Goal: Download file/media

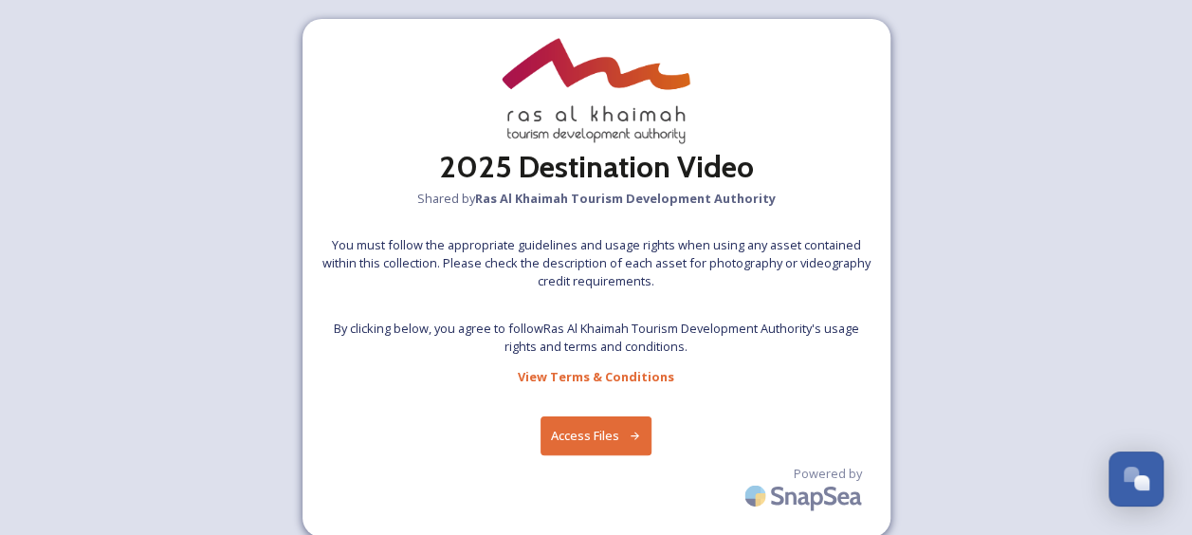
click at [593, 424] on button "Access Files" at bounding box center [595, 435] width 111 height 39
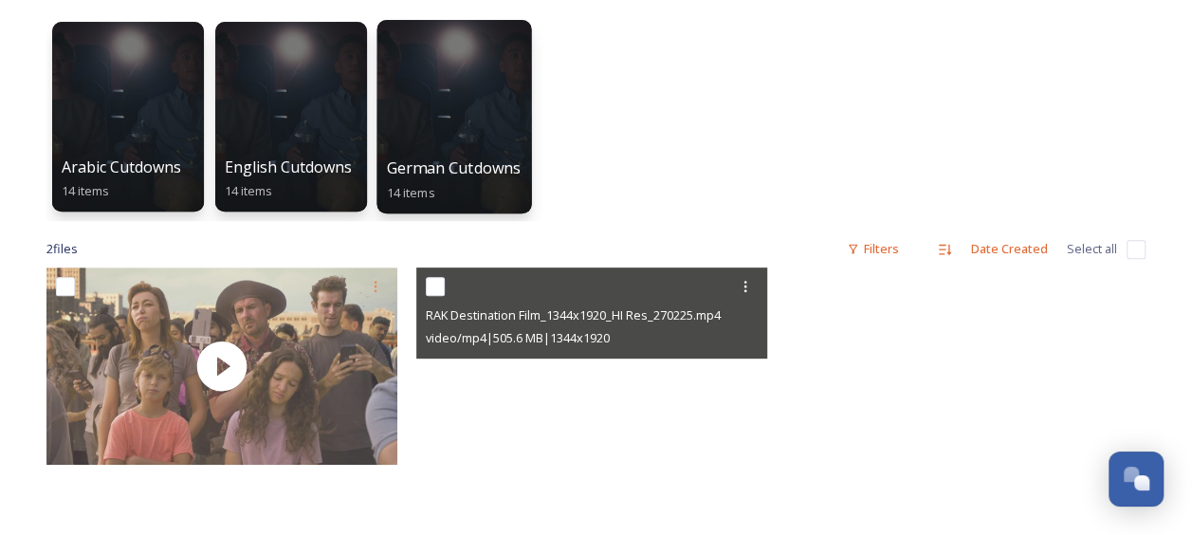
scroll to position [279, 0]
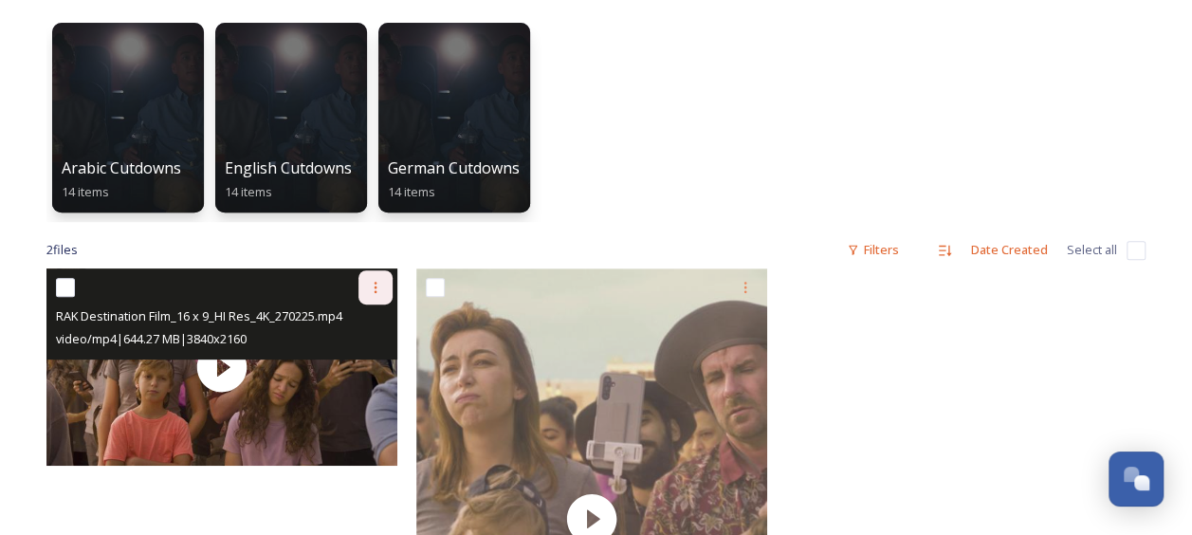
click at [370, 284] on icon at bounding box center [375, 287] width 15 height 15
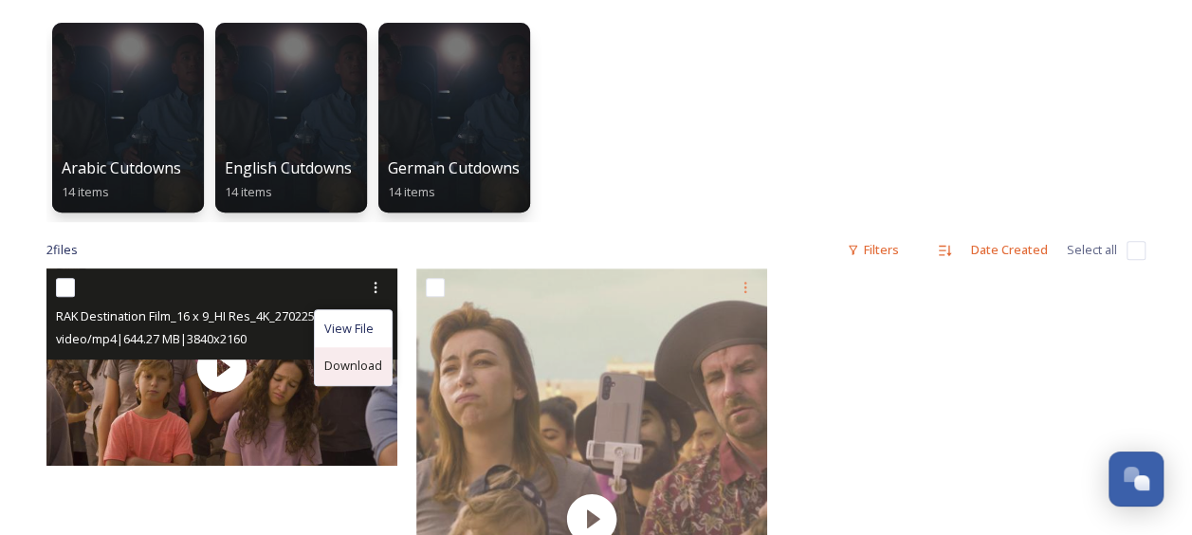
click at [347, 357] on span "Download" at bounding box center [353, 365] width 58 height 18
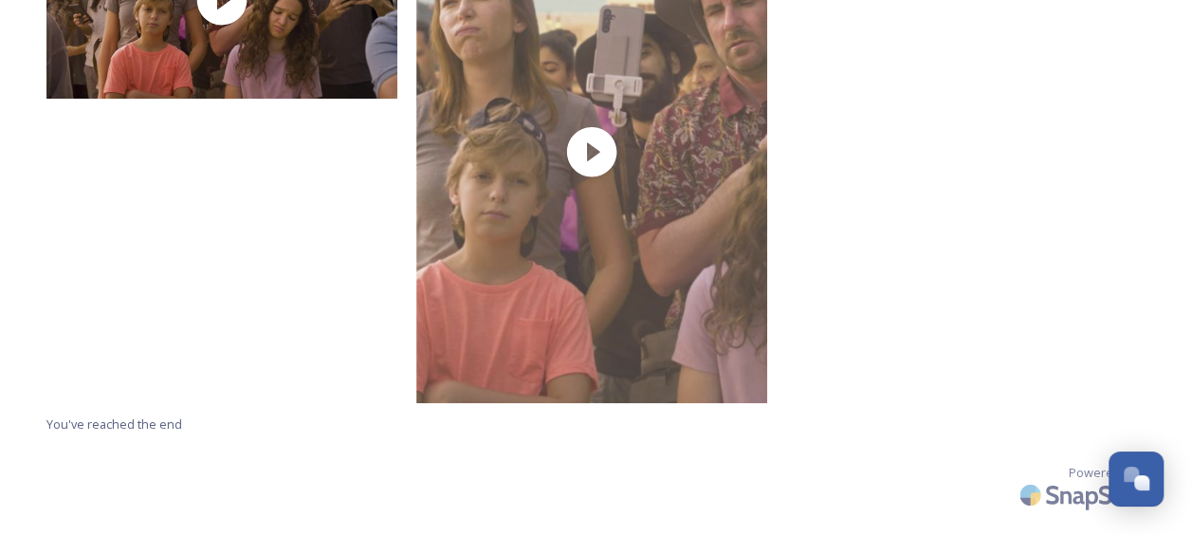
scroll to position [0, 0]
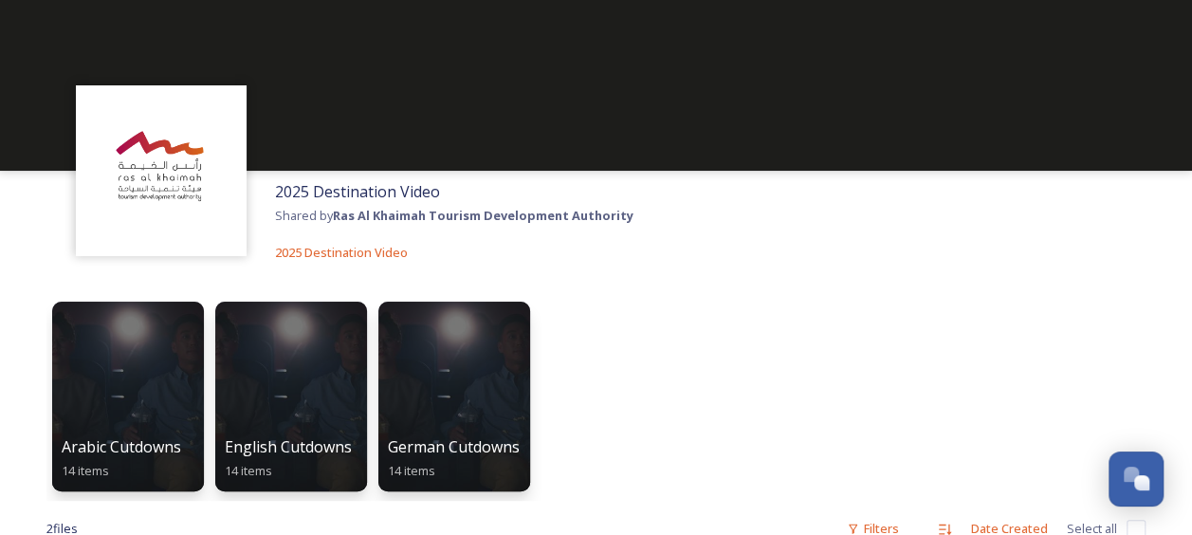
click at [593, 133] on div at bounding box center [596, 85] width 1192 height 171
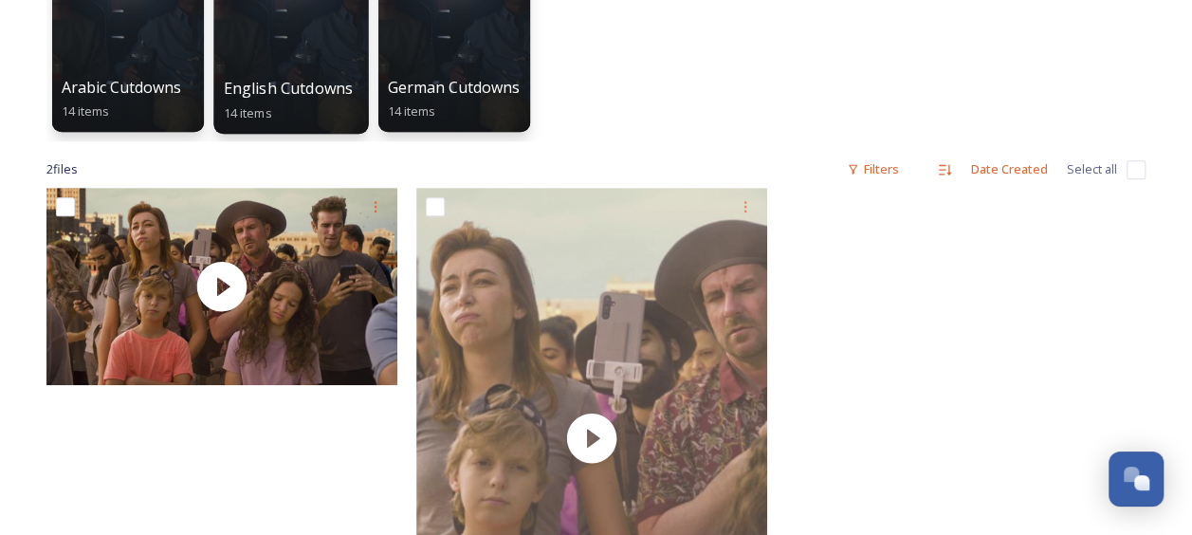
scroll to position [360, 0]
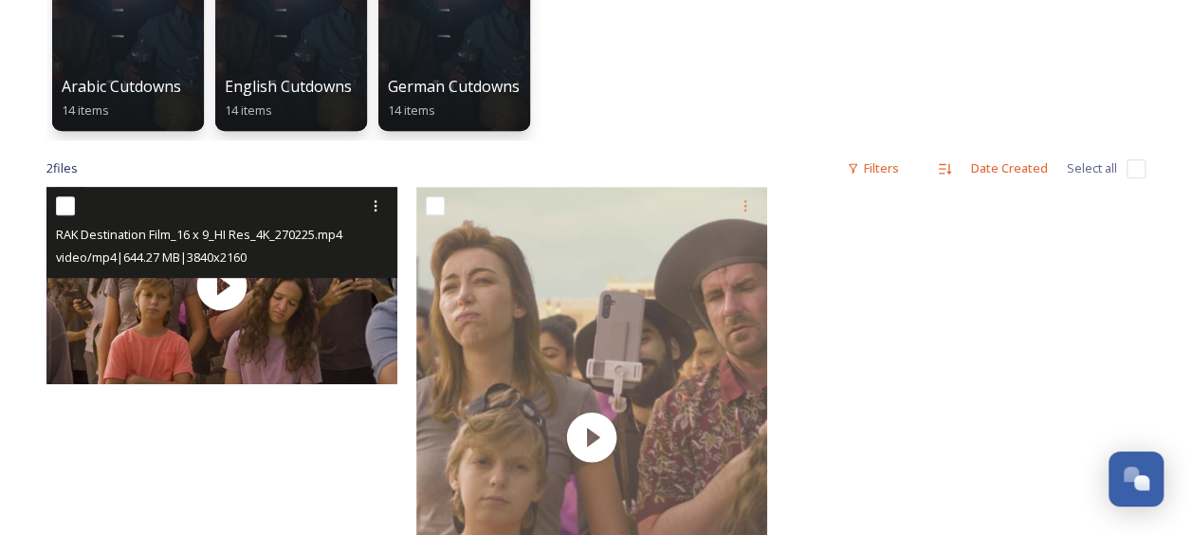
click at [71, 202] on input "checkbox" at bounding box center [65, 205] width 19 height 19
checkbox input "true"
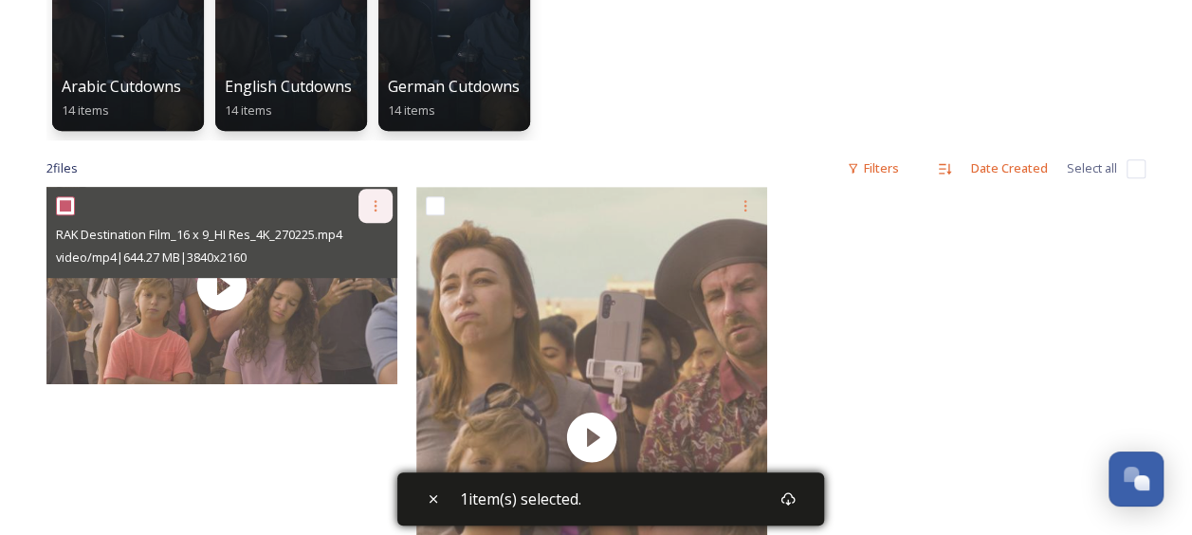
click at [373, 203] on icon at bounding box center [375, 205] width 15 height 15
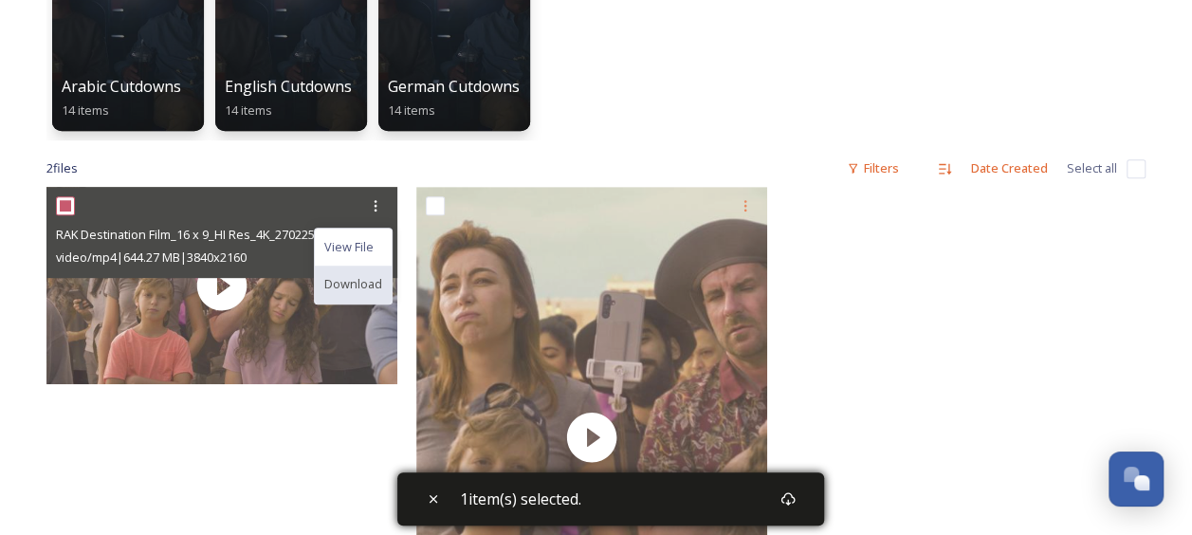
click at [351, 273] on div "Download" at bounding box center [353, 283] width 77 height 37
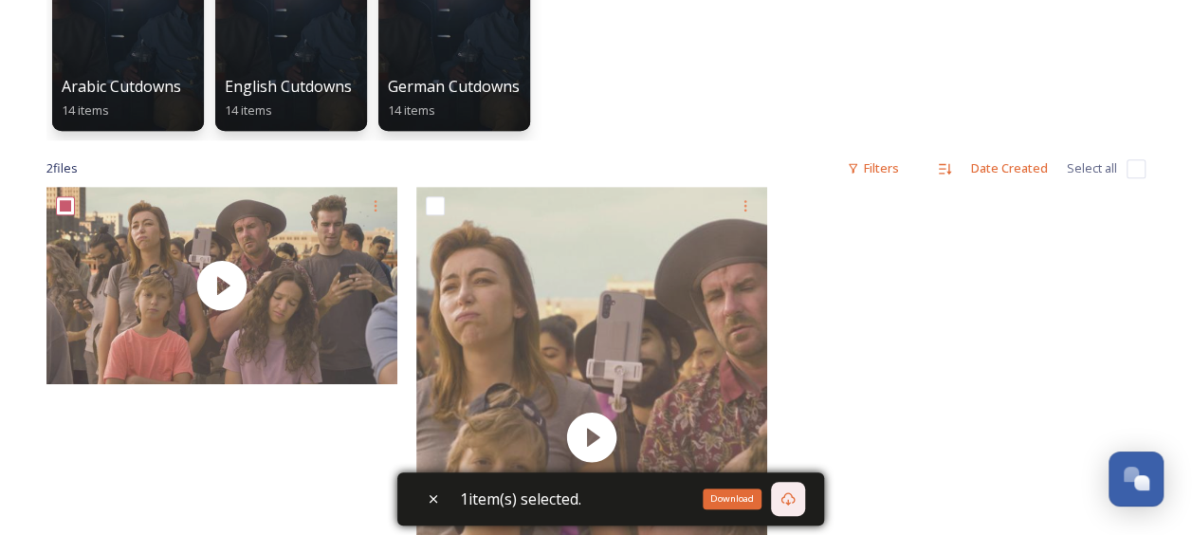
click at [791, 499] on icon at bounding box center [787, 498] width 15 height 15
click at [795, 495] on icon at bounding box center [787, 498] width 15 height 15
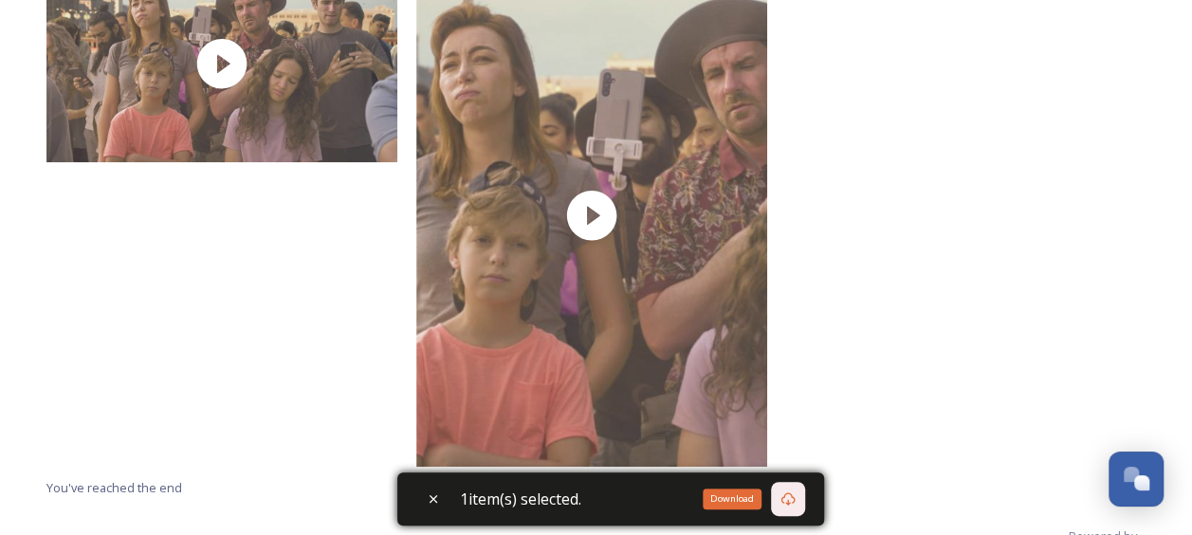
scroll to position [586, 0]
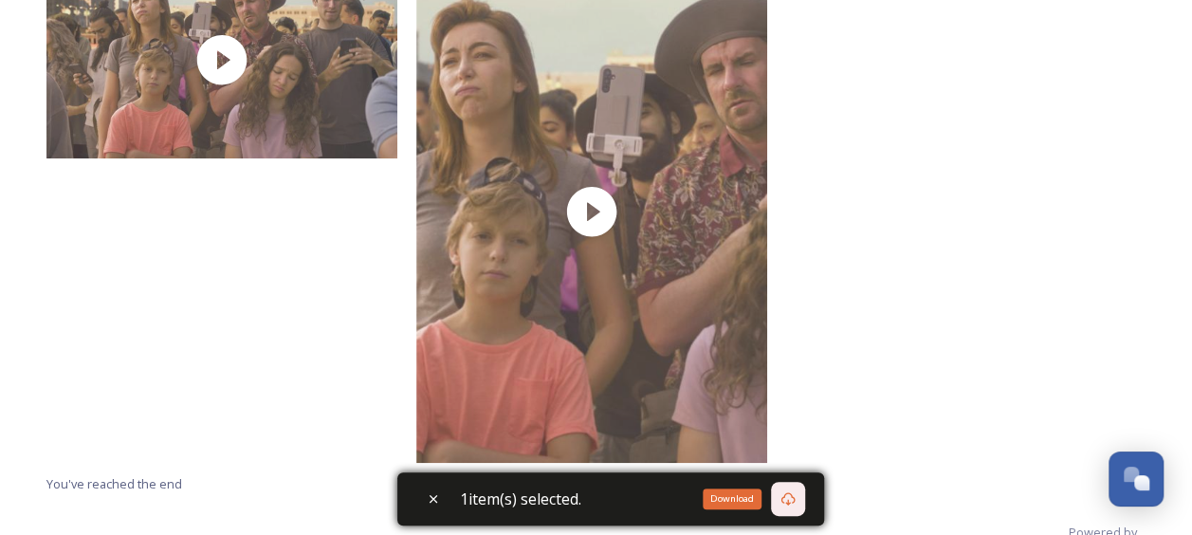
click at [802, 504] on div "Download" at bounding box center [788, 499] width 34 height 34
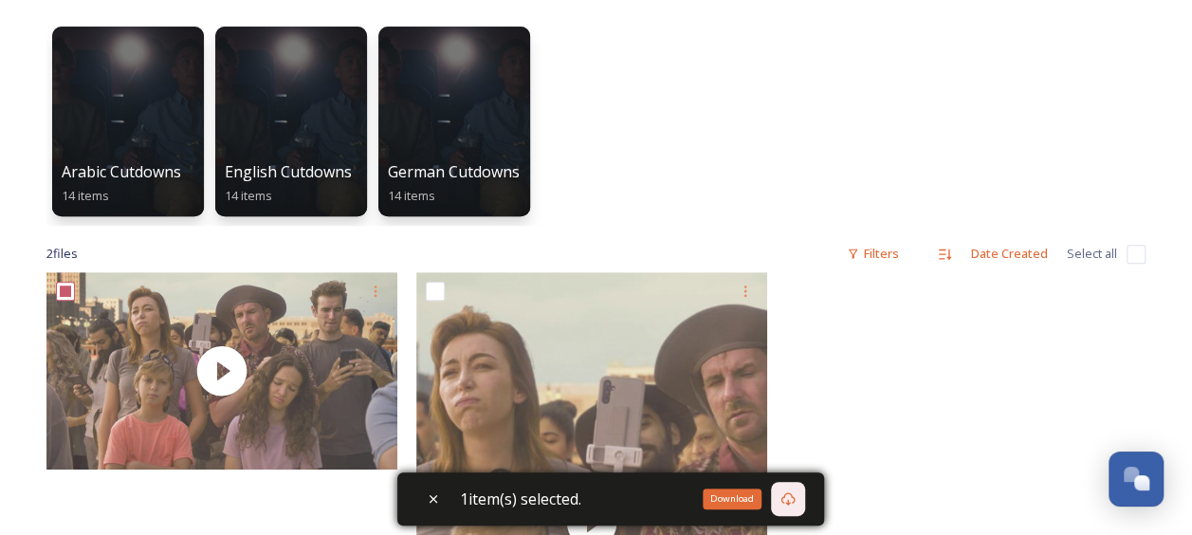
scroll to position [278, 0]
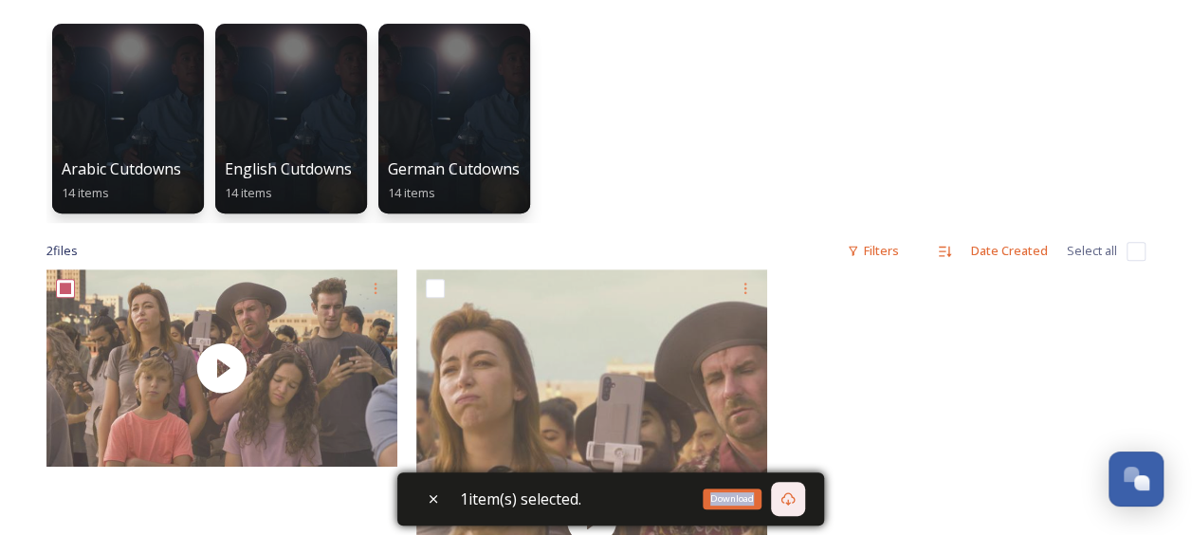
drag, startPoint x: 224, startPoint y: 366, endPoint x: 792, endPoint y: 500, distance: 584.5
click at [792, 500] on icon at bounding box center [787, 498] width 15 height 15
drag, startPoint x: 792, startPoint y: 500, endPoint x: 735, endPoint y: 491, distance: 58.6
click at [735, 491] on div "Download" at bounding box center [731, 498] width 59 height 21
click at [782, 495] on div "Download" at bounding box center [788, 499] width 34 height 34
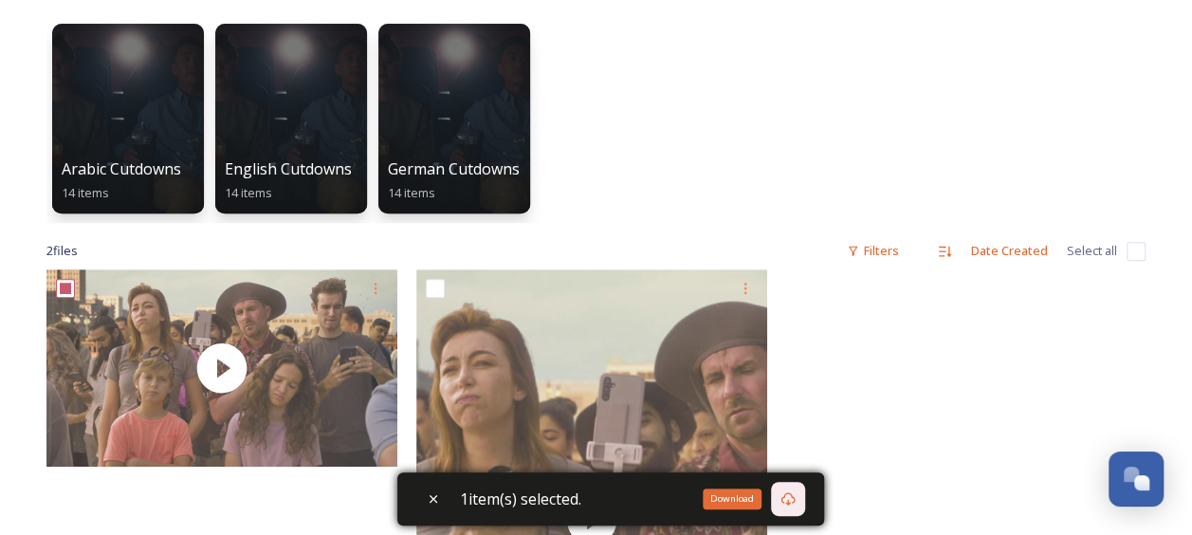
click at [782, 495] on div "Download" at bounding box center [788, 499] width 34 height 34
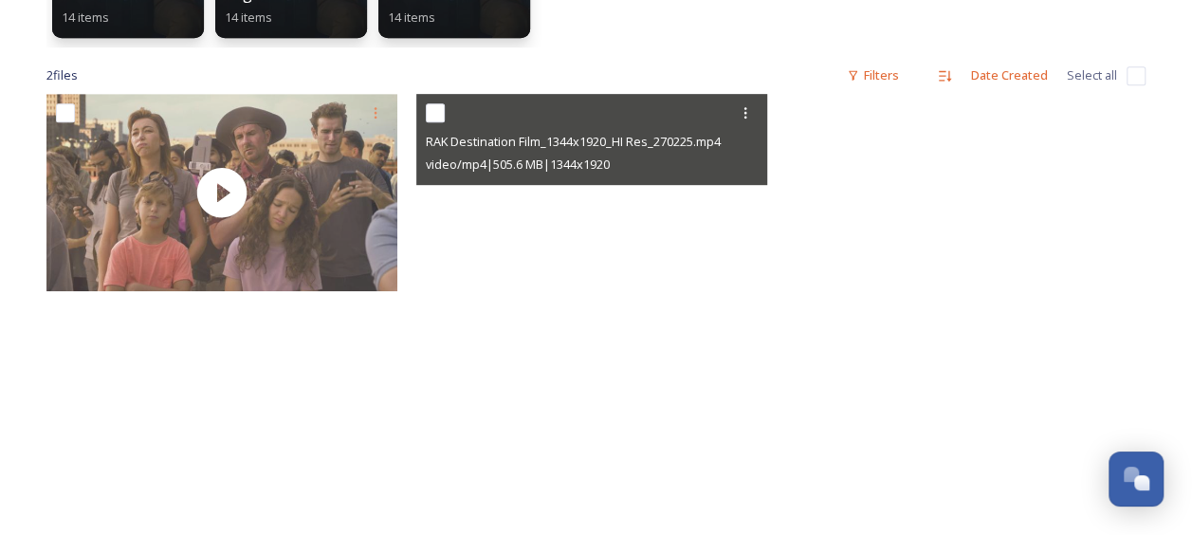
scroll to position [444, 0]
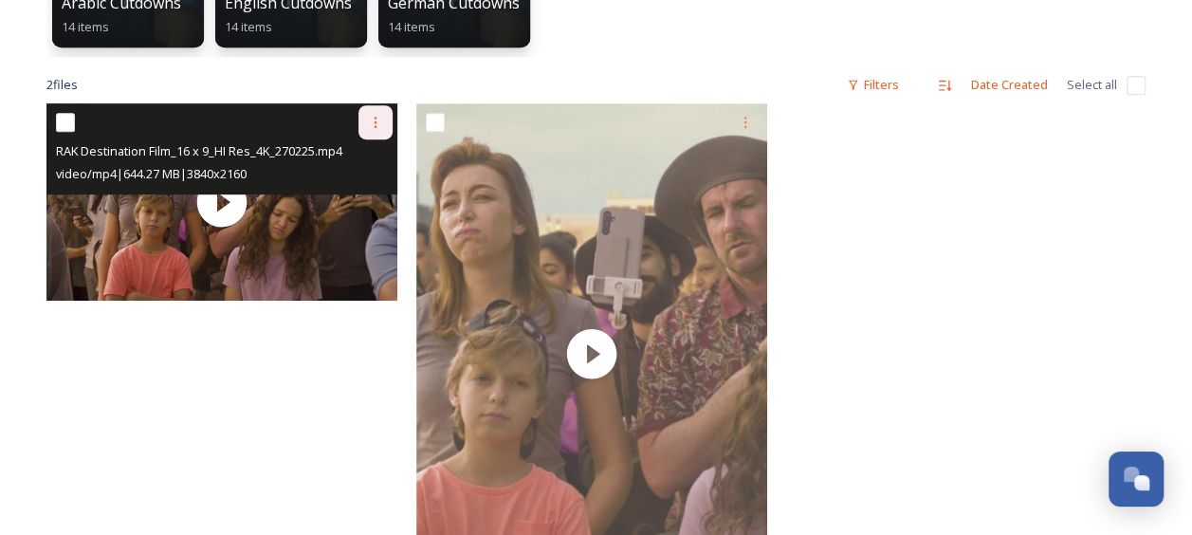
click at [378, 121] on icon at bounding box center [375, 122] width 15 height 15
click at [356, 194] on span "Download" at bounding box center [353, 200] width 58 height 18
click at [65, 125] on input "checkbox" at bounding box center [65, 122] width 19 height 19
checkbox input "true"
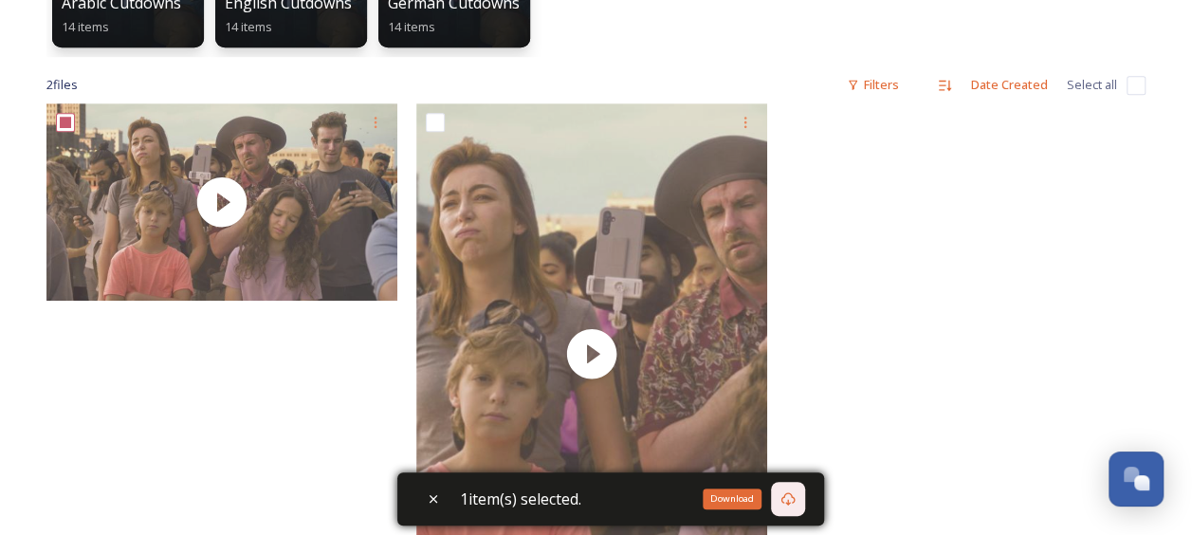
click at [795, 499] on icon at bounding box center [787, 498] width 15 height 15
click at [742, 498] on div "1 item(s) selected." at bounding box center [610, 498] width 427 height 53
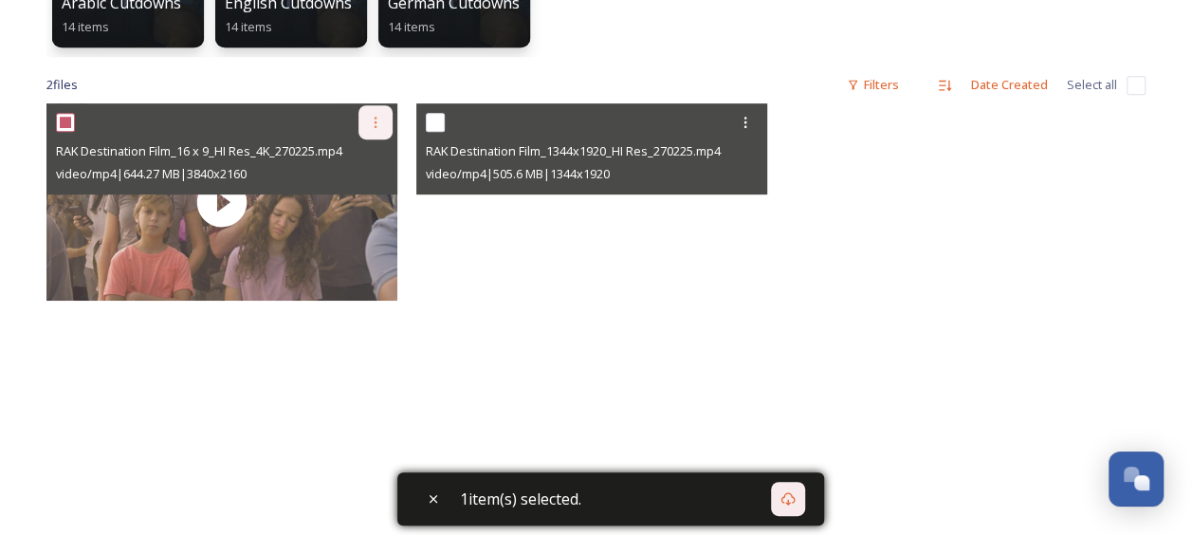
click at [372, 116] on icon at bounding box center [375, 122] width 15 height 15
click at [347, 208] on span "Download" at bounding box center [353, 200] width 58 height 18
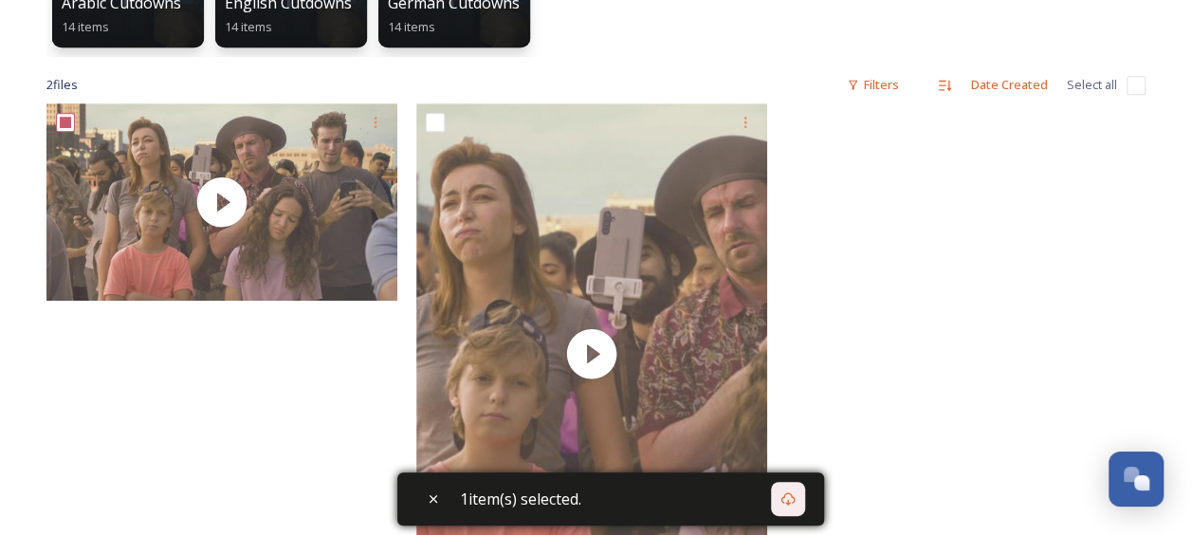
click at [980, 349] on div at bounding box center [966, 358] width 360 height 511
